Goal: Understand process/instructions: Learn about a topic

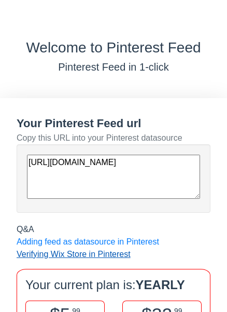
click at [102, 253] on link "Verifying Wix Store in Pinterest" at bounding box center [74, 253] width 114 height 9
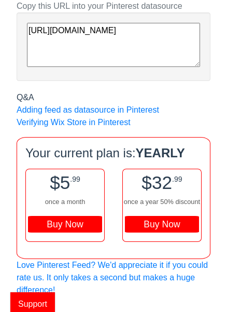
scroll to position [131, 0]
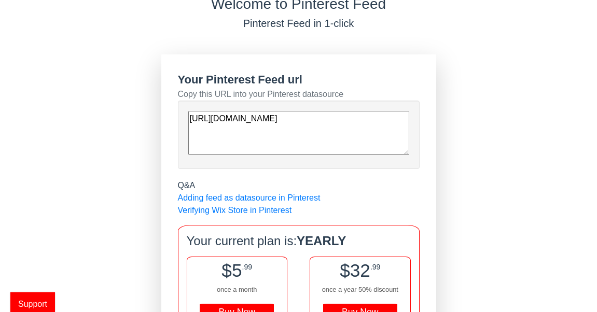
scroll to position [44, 0]
click at [293, 135] on textarea "[URL][DOMAIN_NAME]" at bounding box center [298, 133] width 221 height 44
drag, startPoint x: 324, startPoint y: 143, endPoint x: 166, endPoint y: 109, distance: 161.2
click at [166, 109] on div "Your Pinterest Feed url Copy this URL into your Pinterest datasource https://st…" at bounding box center [298, 221] width 275 height 334
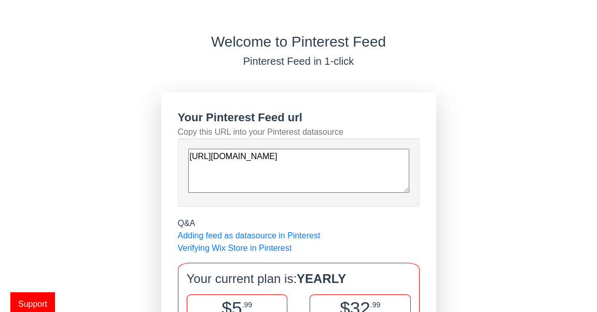
scroll to position [4, 0]
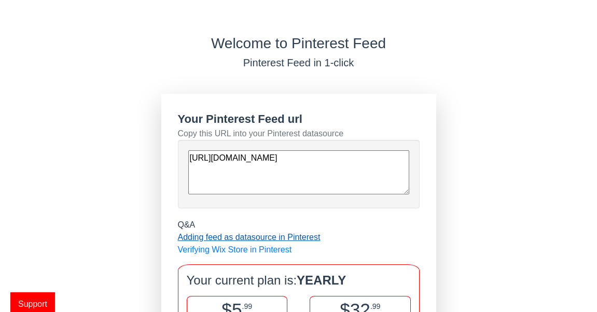
click at [195, 236] on link "Adding feed as datasource in Pinterest" at bounding box center [249, 237] width 143 height 9
click at [31, 310] on span "Support" at bounding box center [32, 303] width 45 height 23
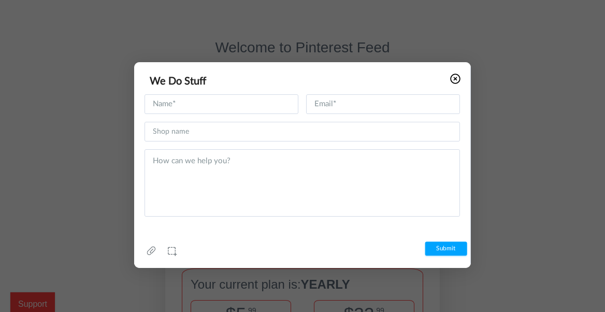
click at [453, 77] on icon at bounding box center [455, 79] width 10 height 10
